Goal: Task Accomplishment & Management: Use online tool/utility

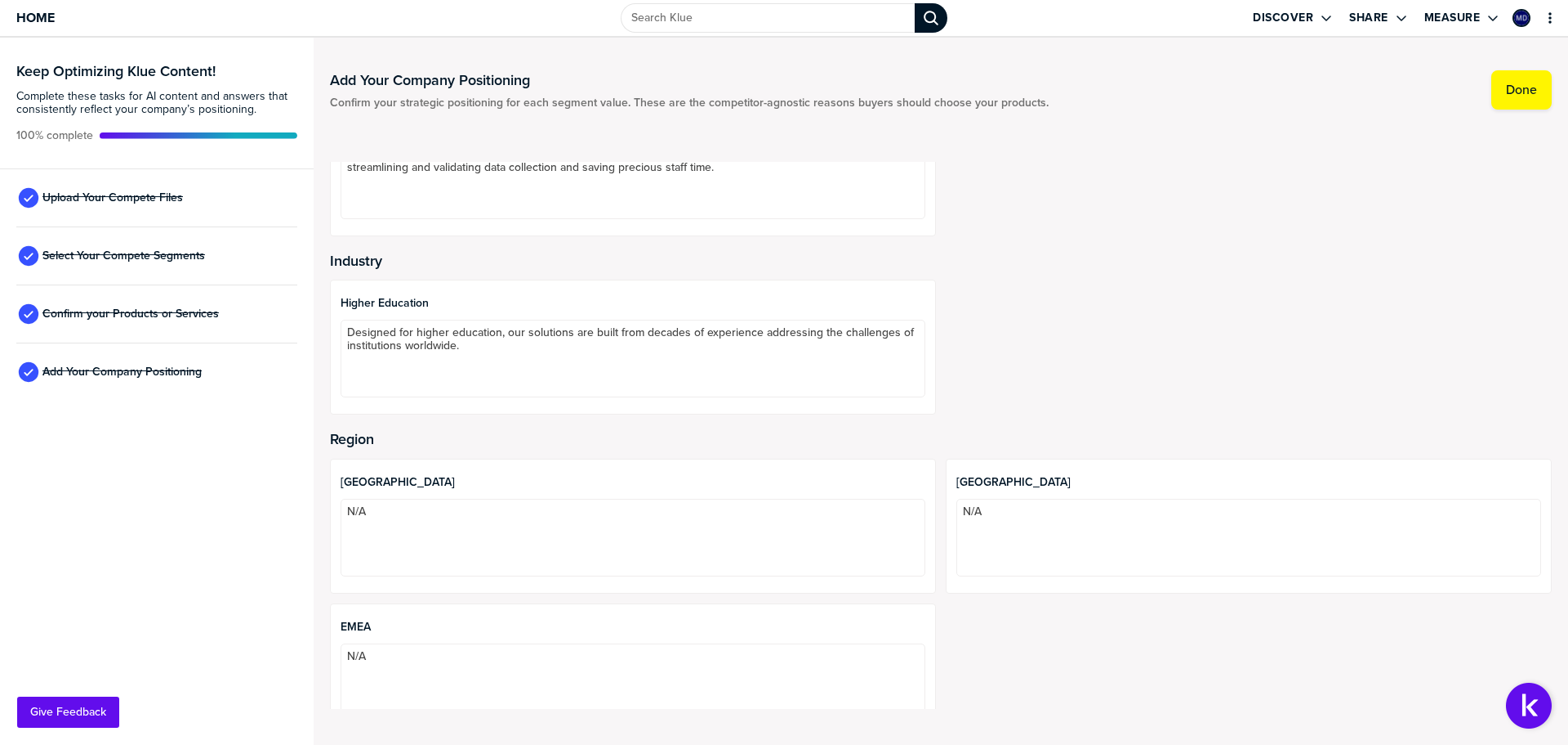
scroll to position [263, 0]
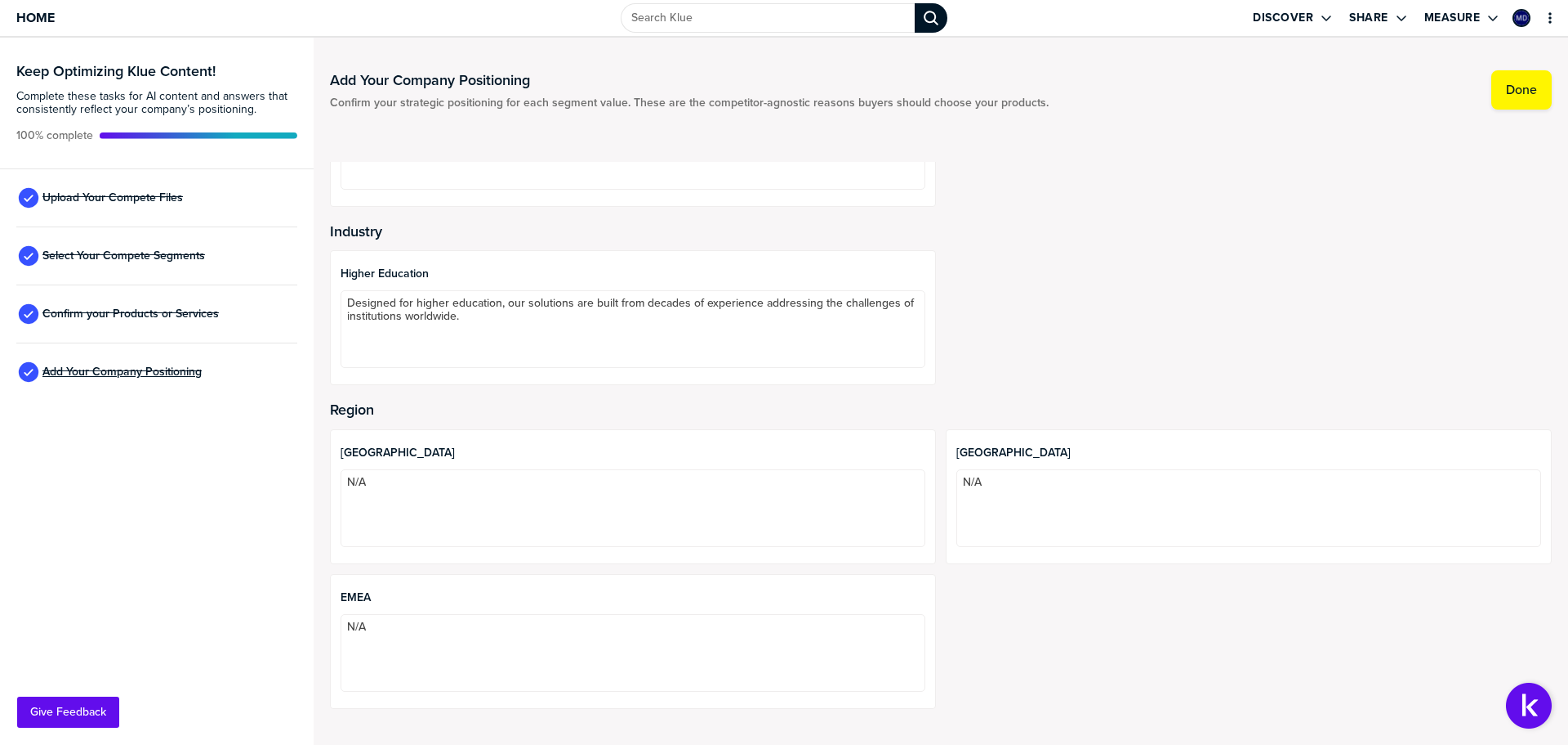
click at [146, 372] on span "Add Your Company Positioning" at bounding box center [122, 372] width 159 height 13
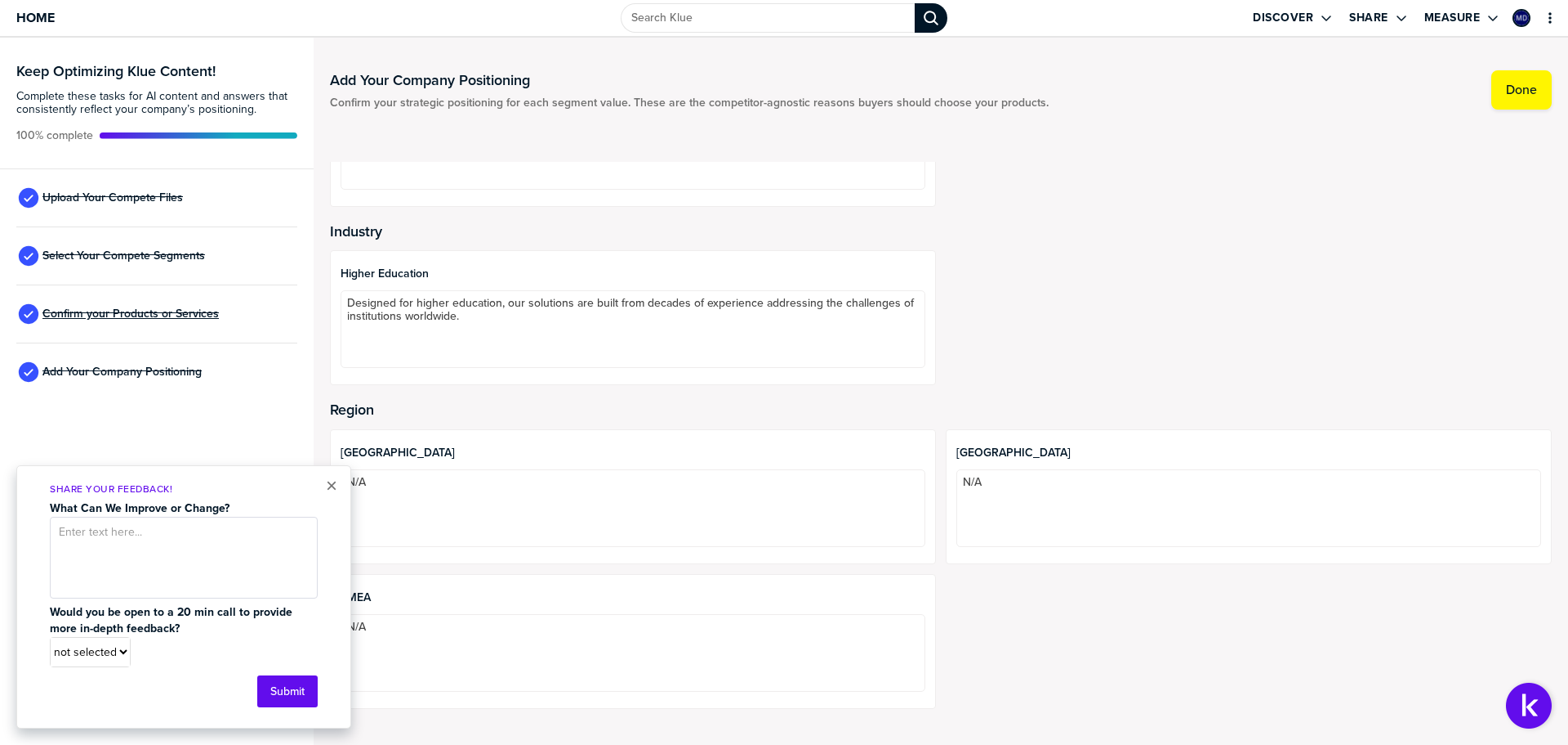
click at [180, 314] on span "Confirm your Products or Services" at bounding box center [131, 313] width 177 height 13
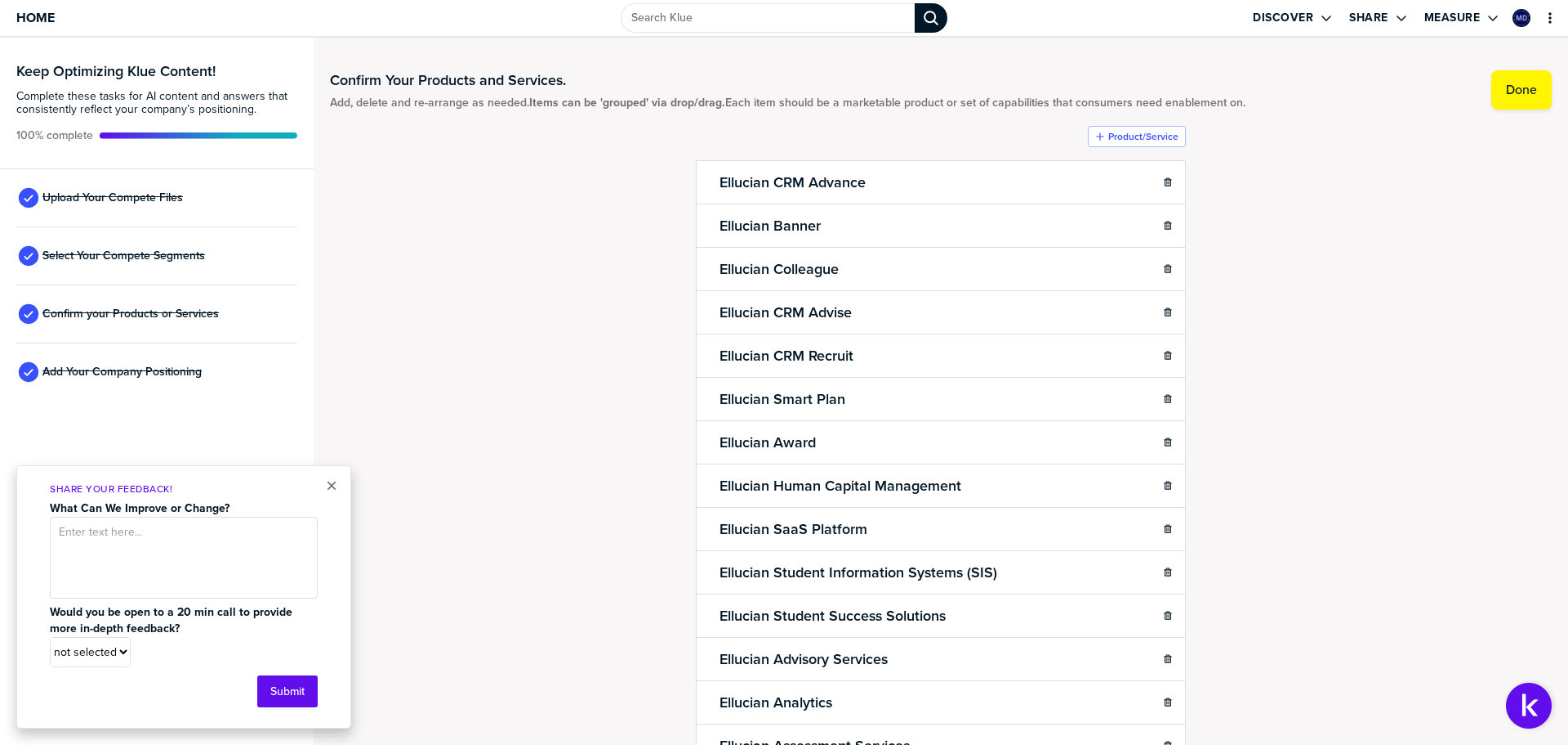
click at [463, 318] on div "Confirm Your Products and Services. Add, delete and re-arrange as needed. Items…" at bounding box center [940, 390] width 1222 height 674
click at [98, 253] on span "Select Your Compete Segments" at bounding box center [123, 255] width 162 height 13
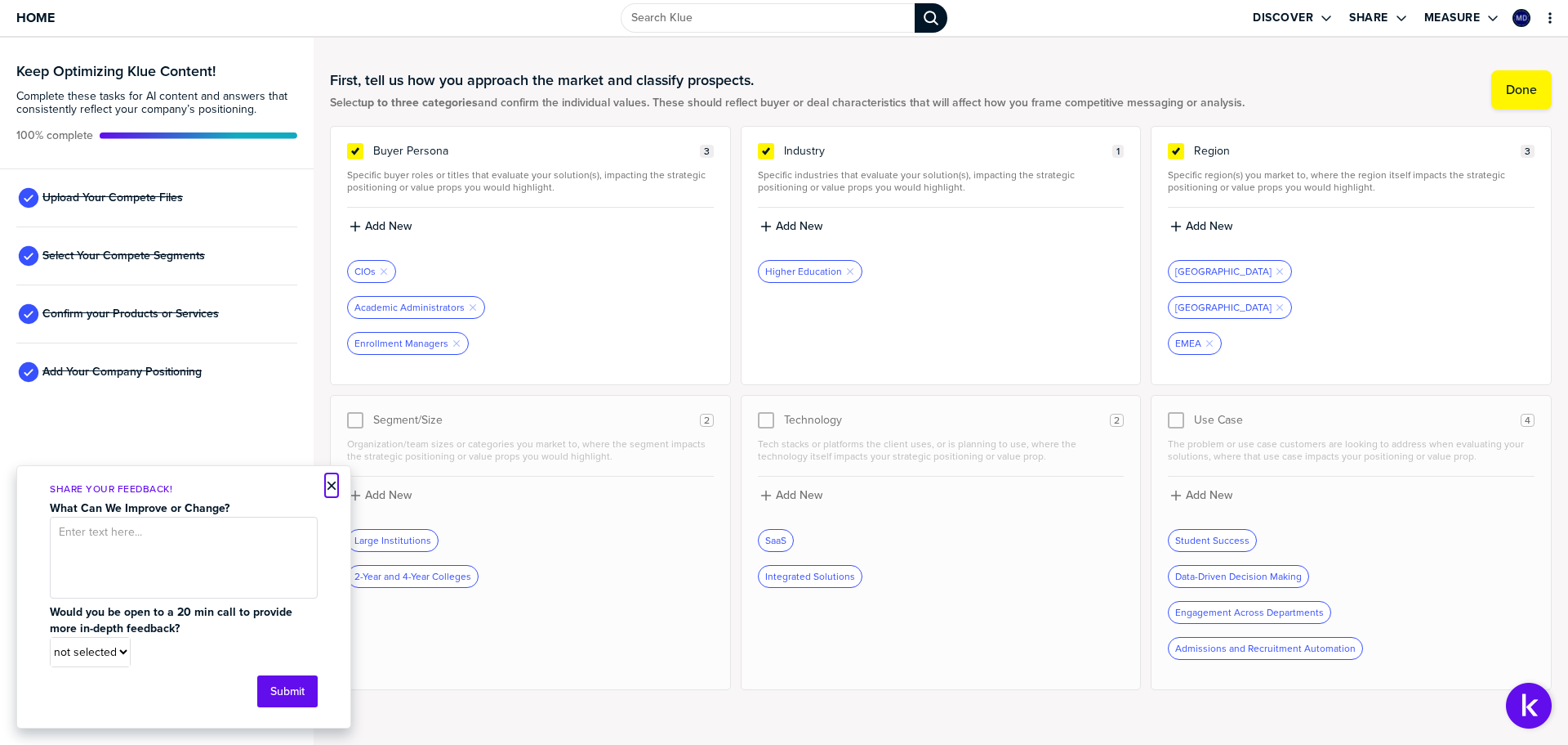
click at [333, 479] on button "×" at bounding box center [331, 485] width 12 height 19
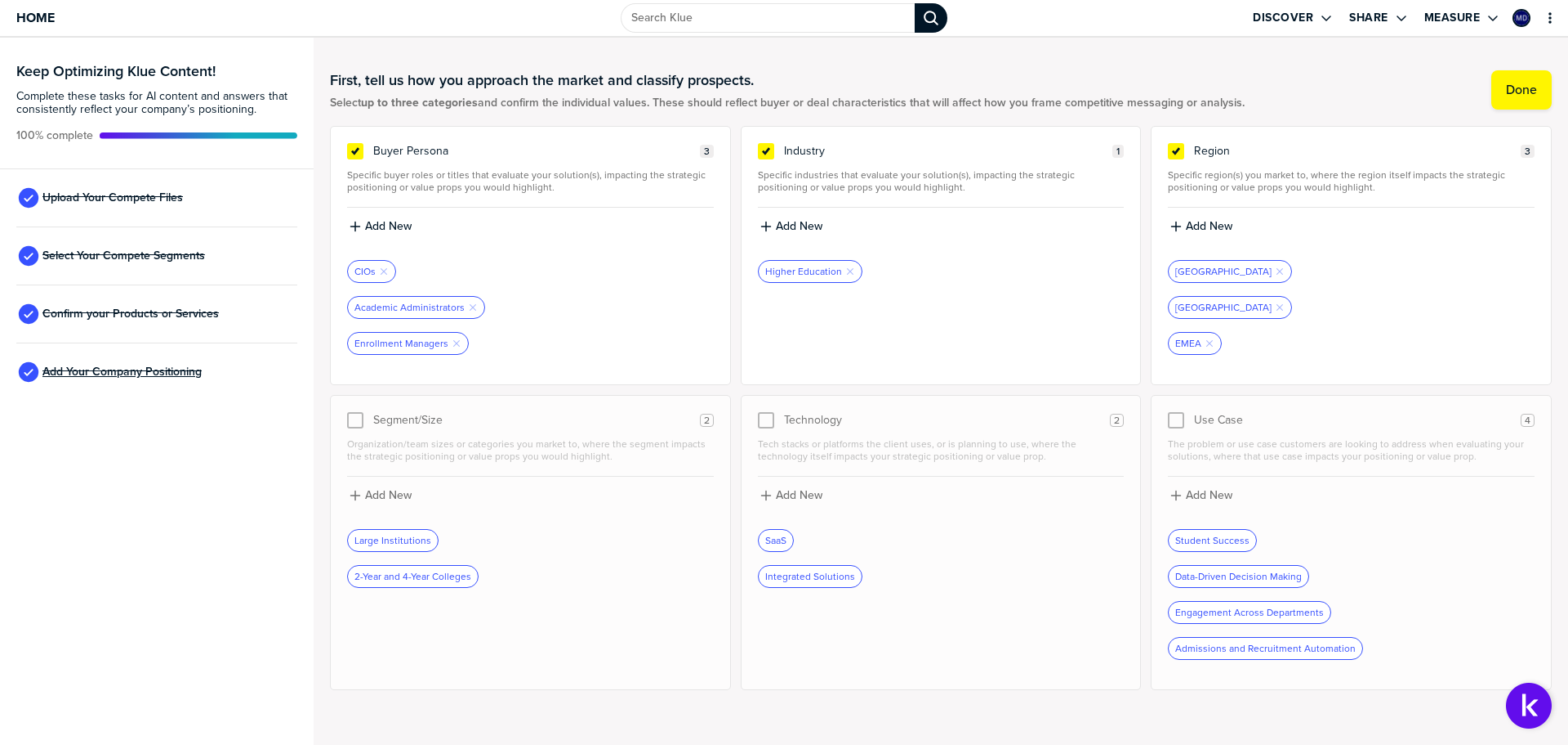
click at [135, 372] on span "Add Your Company Positioning" at bounding box center [122, 372] width 159 height 13
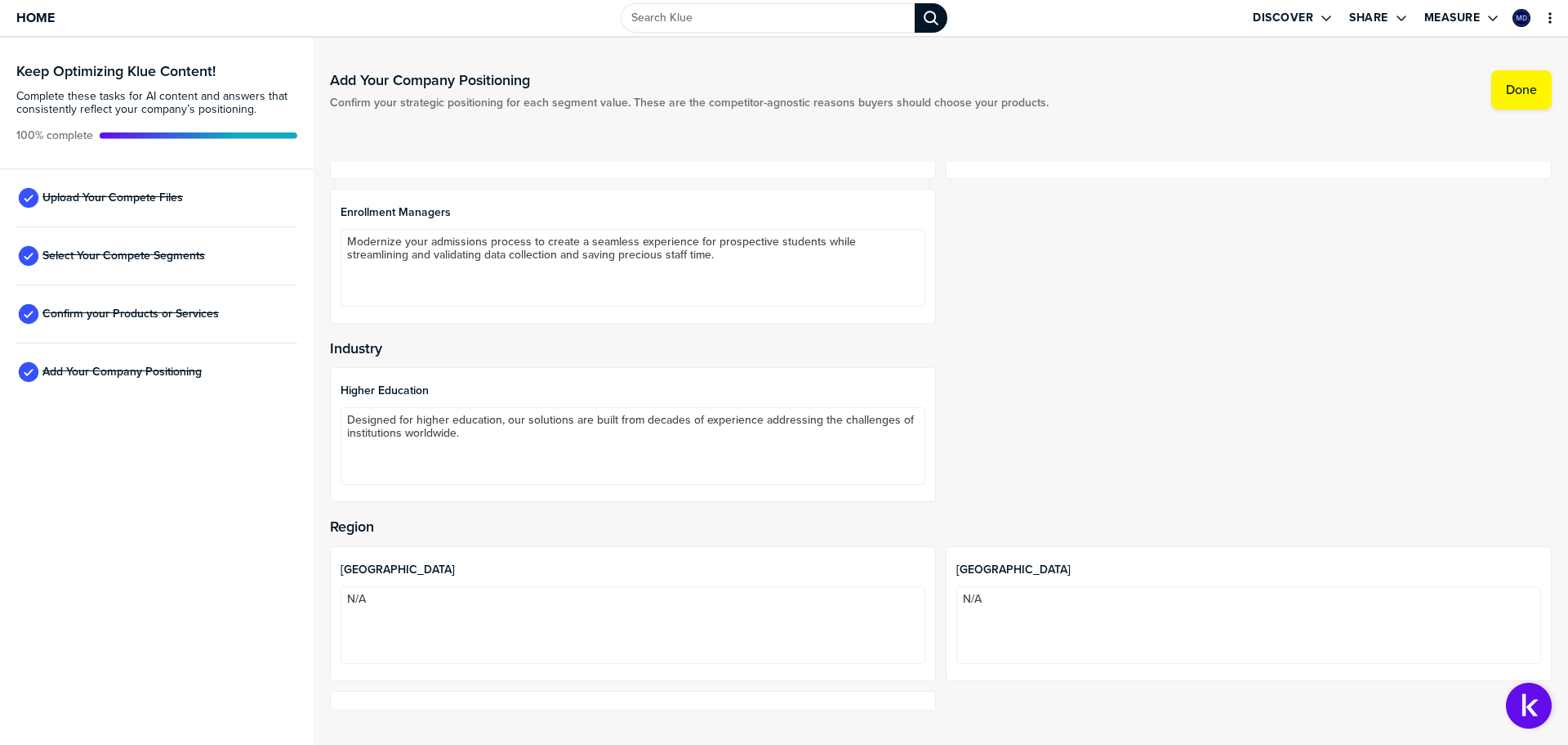
scroll to position [263, 0]
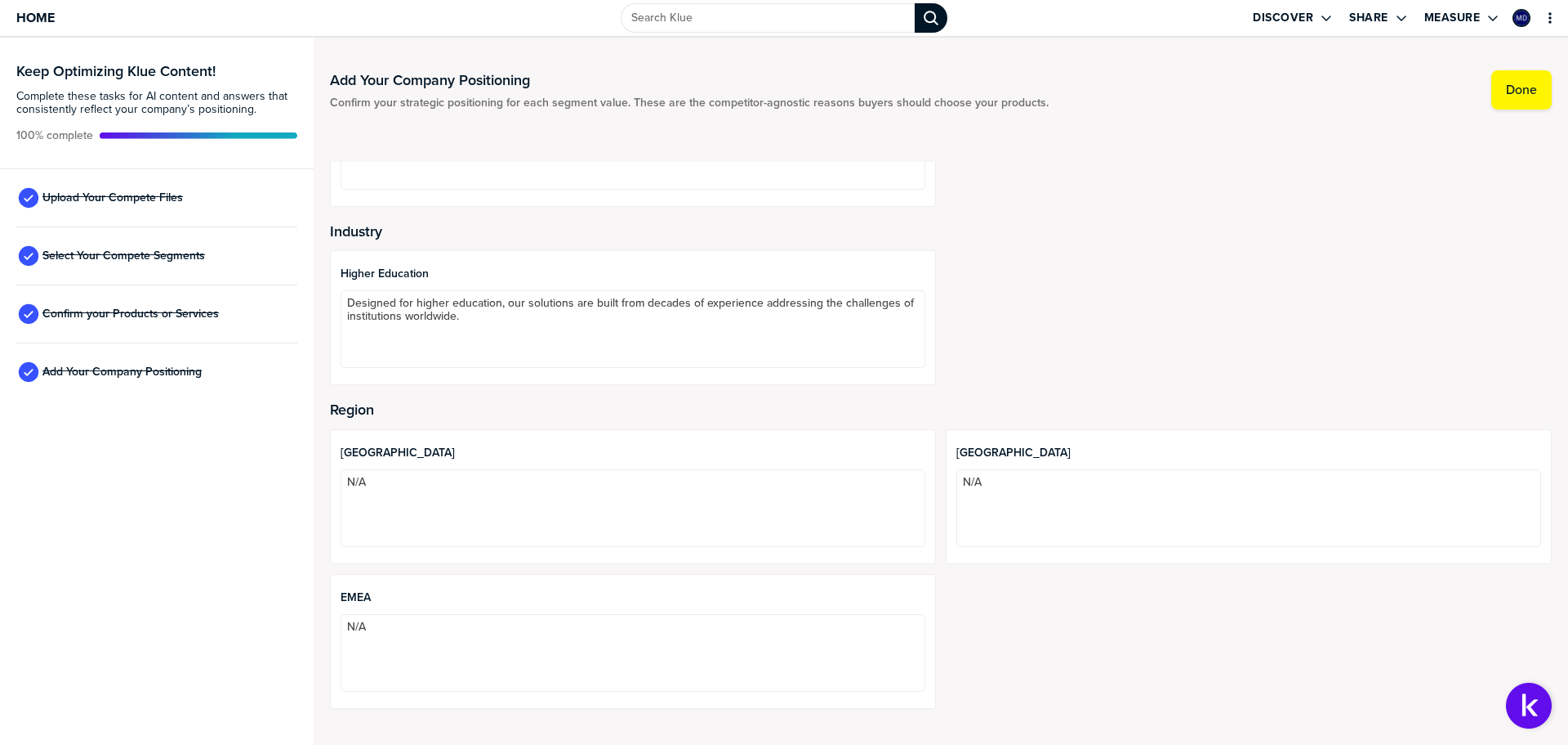
click at [33, 560] on div "Keep Optimizing Klue Content! Complete these tasks for AI content and answers t…" at bounding box center [157, 391] width 314 height 707
click at [1556, 84] on div "Add Your Company Positioning Confirm your strategic positioning for each segmen…" at bounding box center [941, 391] width 1255 height 707
click at [1527, 98] on button "Done" at bounding box center [1521, 89] width 60 height 39
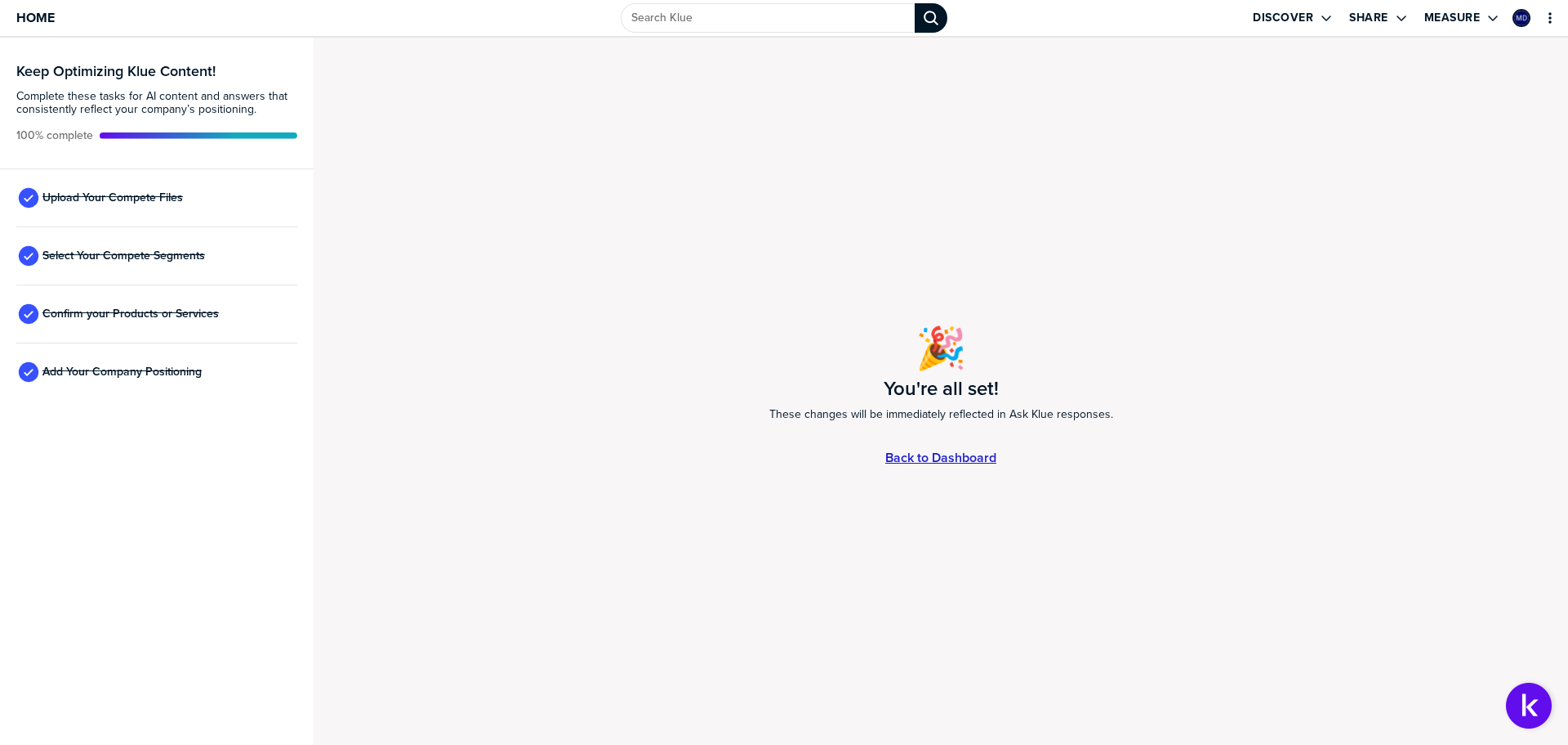
click at [971, 450] on link "Back to Dashboard" at bounding box center [941, 457] width 111 height 14
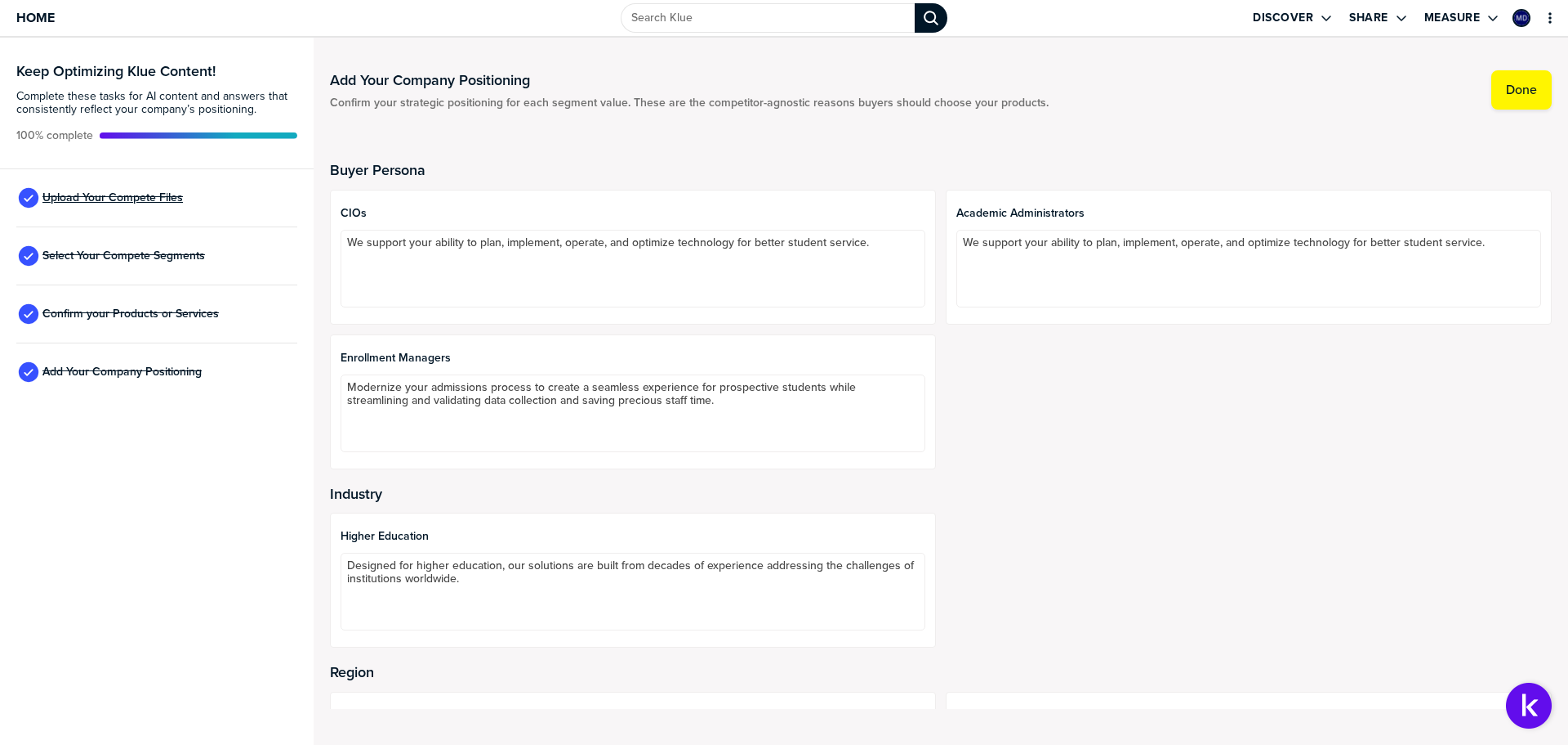
click at [164, 203] on span "Upload Your Compete Files" at bounding box center [113, 197] width 141 height 13
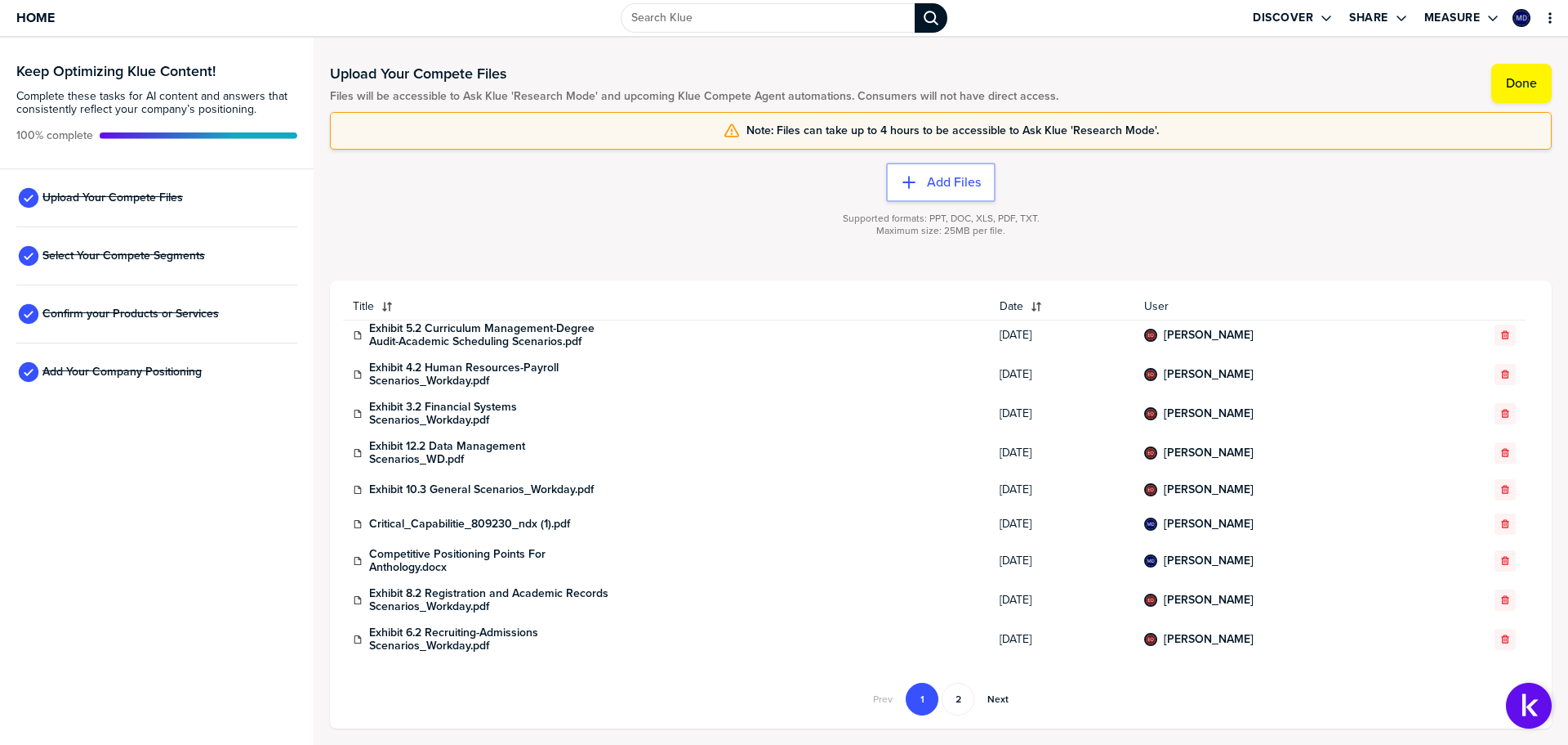
scroll to position [115, 0]
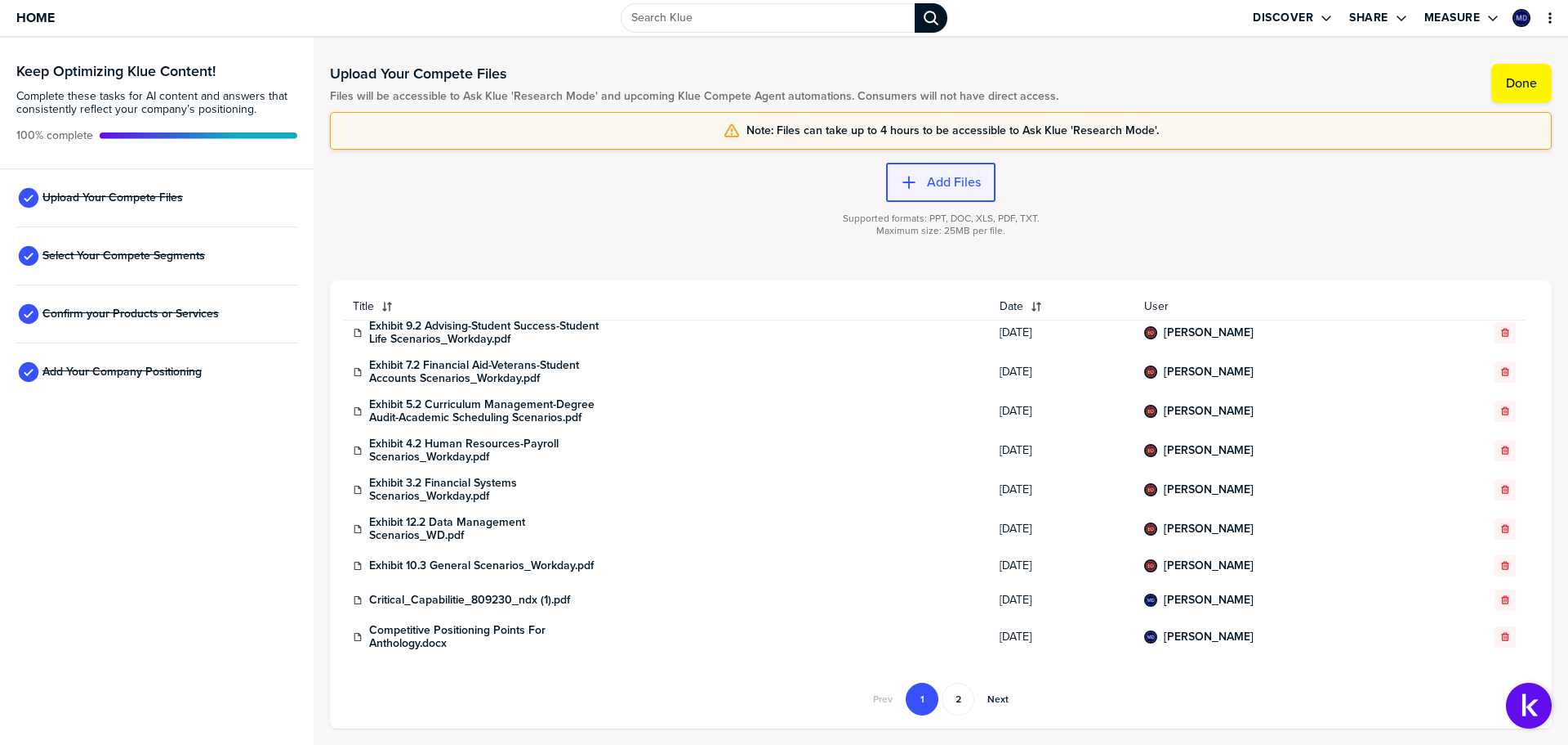
click at [928, 191] on label "Add Files" at bounding box center [954, 182] width 53 height 17
